Goal: Find specific page/section: Find specific page/section

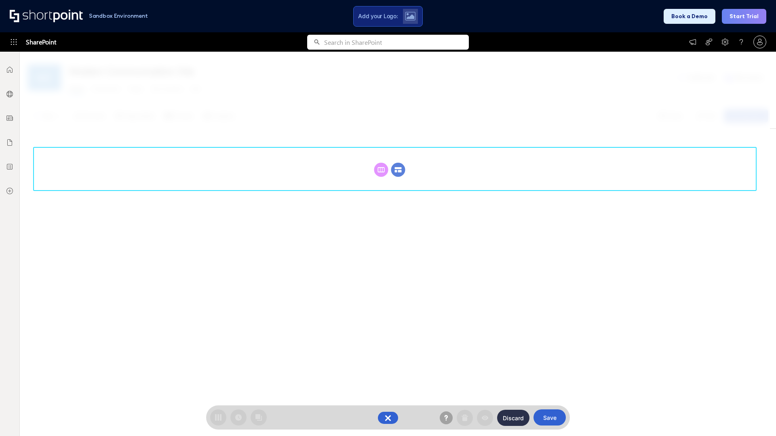
click at [398, 170] on circle at bounding box center [398, 170] width 14 height 14
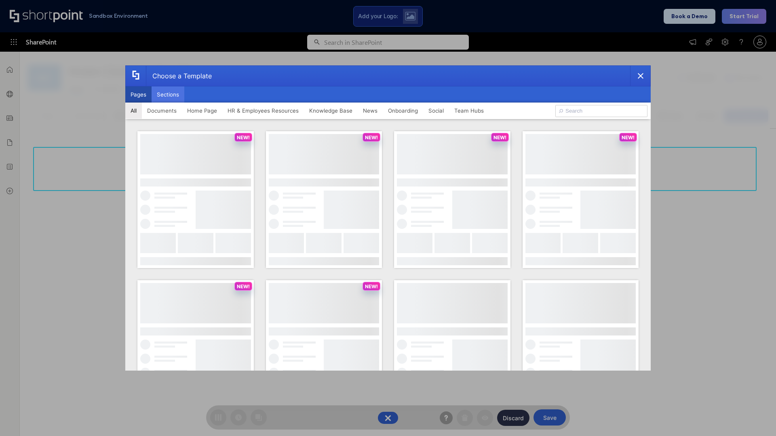
click at [168, 95] on button "Sections" at bounding box center [168, 94] width 33 height 16
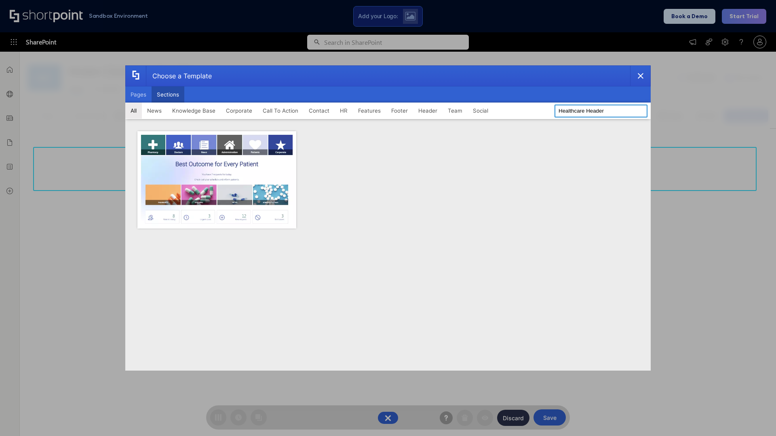
type input "Healthcare Header"
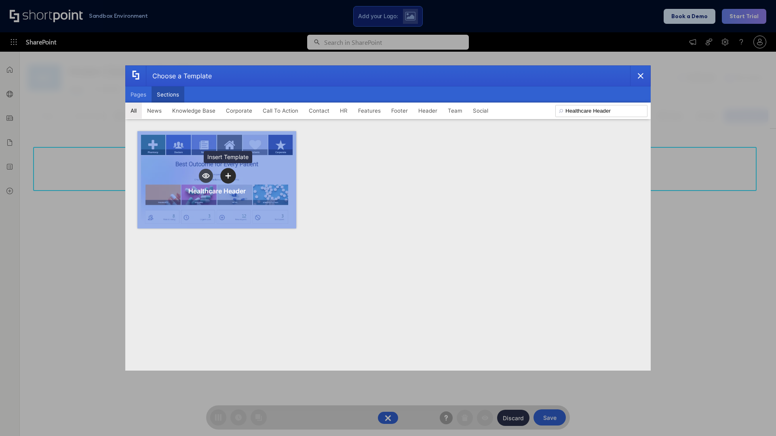
click at [228, 176] on icon "template selector" at bounding box center [228, 176] width 6 height 6
